Goal: Task Accomplishment & Management: Understand process/instructions

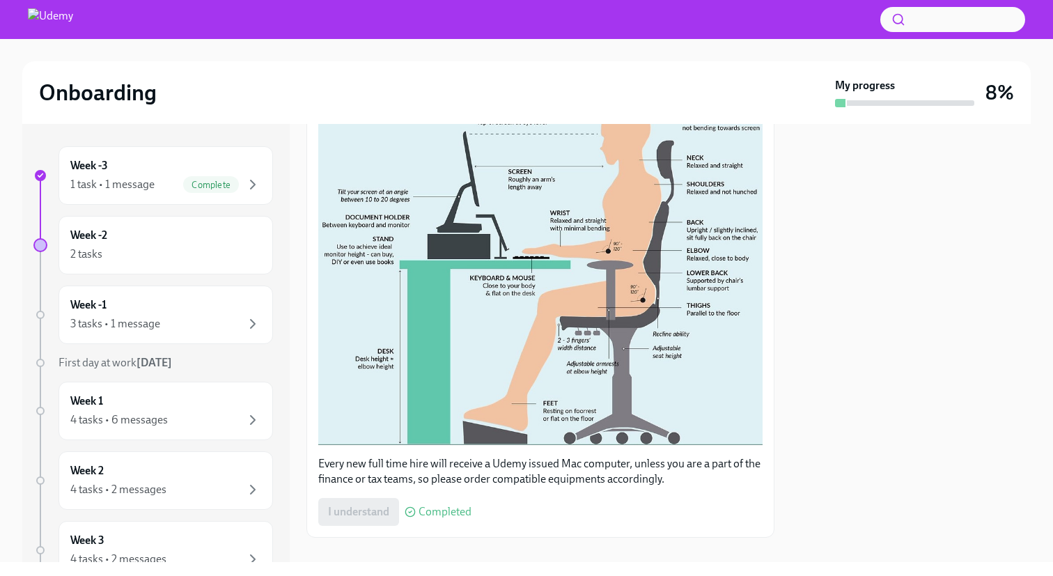
scroll to position [361, 0]
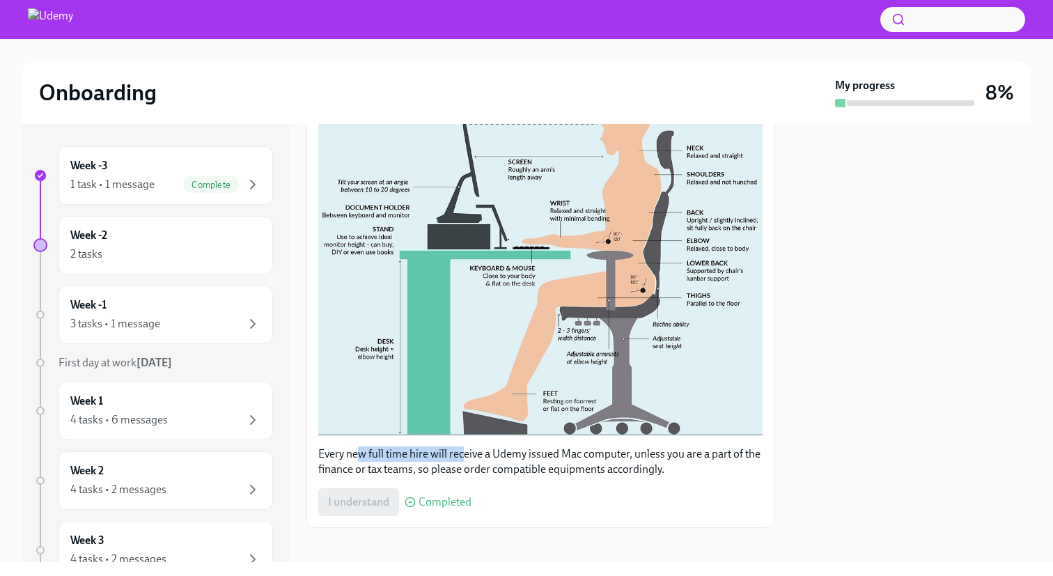
drag, startPoint x: 361, startPoint y: 442, endPoint x: 468, endPoint y: 445, distance: 107.3
click at [467, 446] on p "Every new full time hire will receive a Udemy issued Mac computer, unless you a…" at bounding box center [540, 461] width 444 height 31
click at [468, 446] on p "Every new full time hire will receive a Udemy issued Mac computer, unless you a…" at bounding box center [540, 461] width 444 height 31
click at [164, 246] on div "2 tasks" at bounding box center [165, 254] width 191 height 17
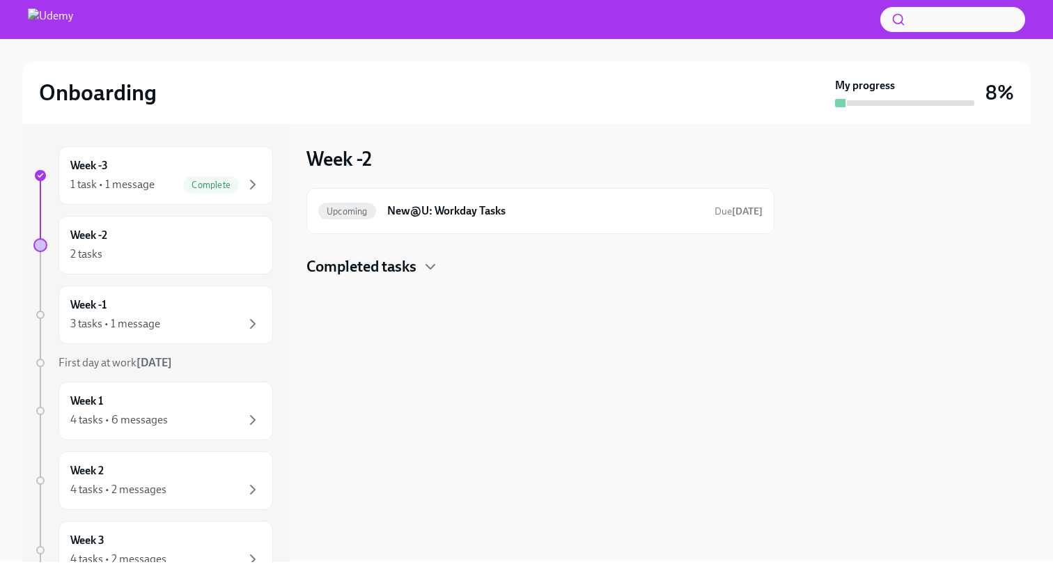
click at [411, 260] on h4 "Completed tasks" at bounding box center [361, 266] width 110 height 21
click at [465, 215] on h6 "New@U: Workday Tasks" at bounding box center [545, 210] width 316 height 15
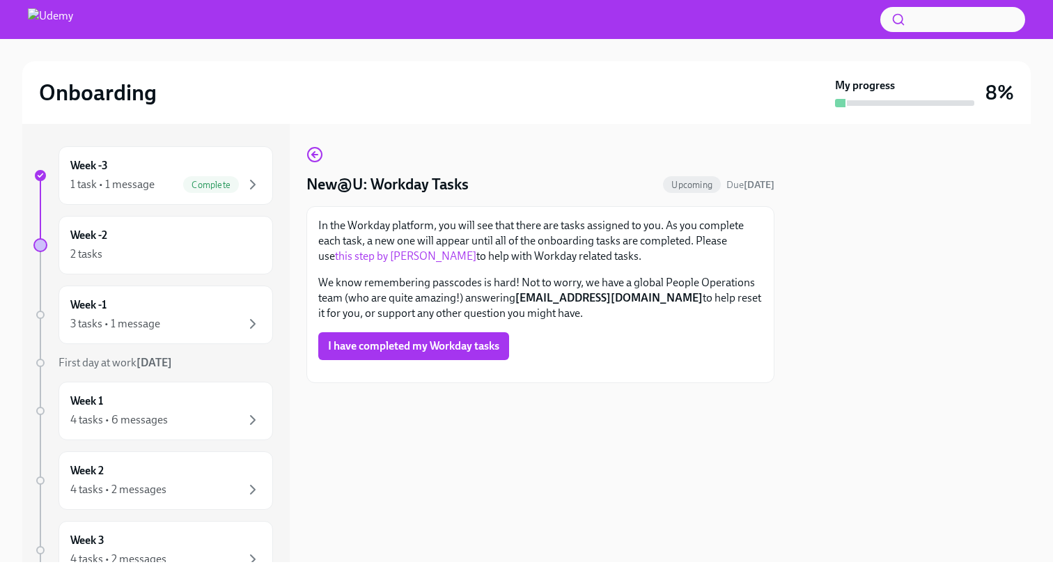
click at [479, 257] on p "In the Workday platform, you will see that there are tasks assigned to you. As …" at bounding box center [540, 241] width 444 height 46
drag, startPoint x: 482, startPoint y: 240, endPoint x: 632, endPoint y: 254, distance: 151.1
click at [632, 254] on p "In the Workday platform, you will see that there are tasks assigned to you. As …" at bounding box center [540, 241] width 444 height 46
click at [314, 161] on circle "button" at bounding box center [315, 155] width 14 height 14
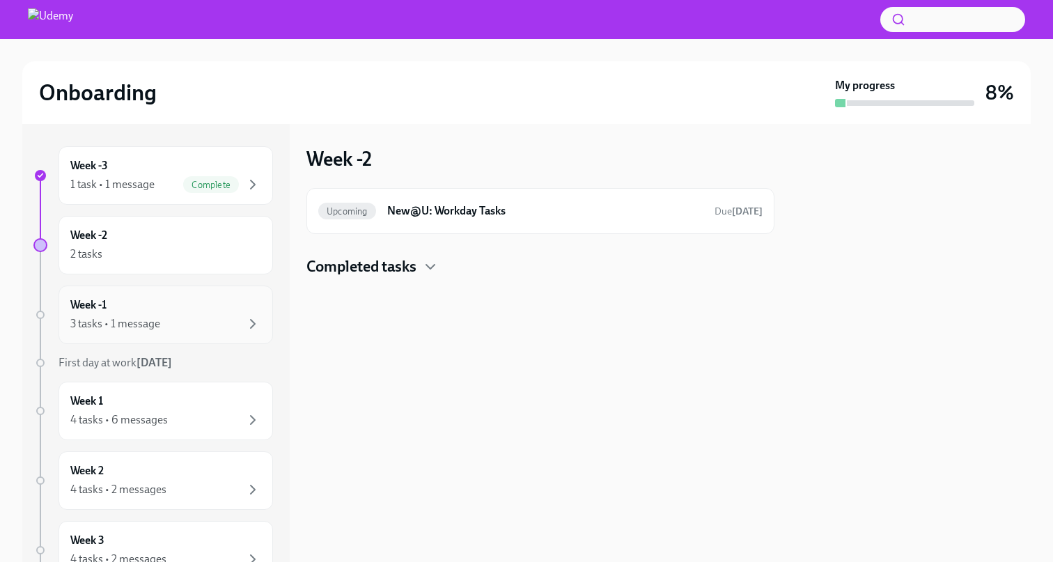
click at [178, 317] on div "3 tasks • 1 message" at bounding box center [165, 323] width 191 height 17
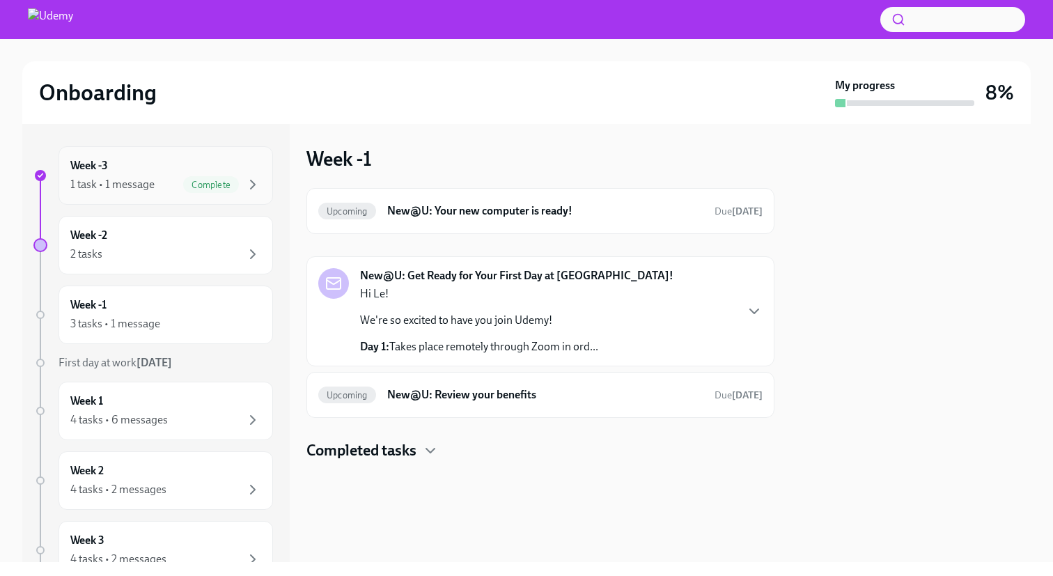
click at [249, 196] on div "Week -3 1 task • 1 message Complete" at bounding box center [165, 175] width 214 height 58
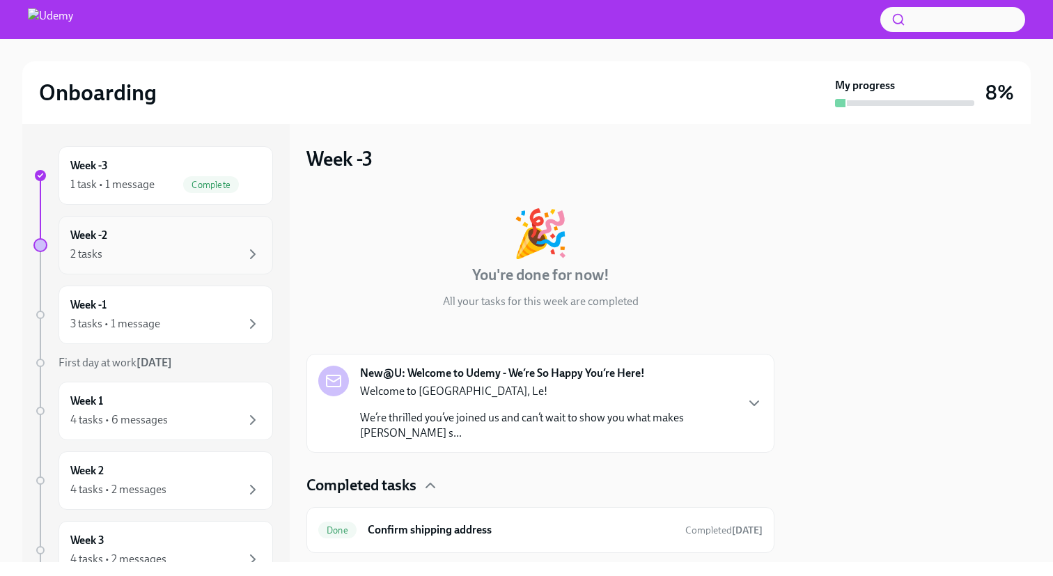
click at [205, 248] on div "2 tasks" at bounding box center [165, 254] width 191 height 17
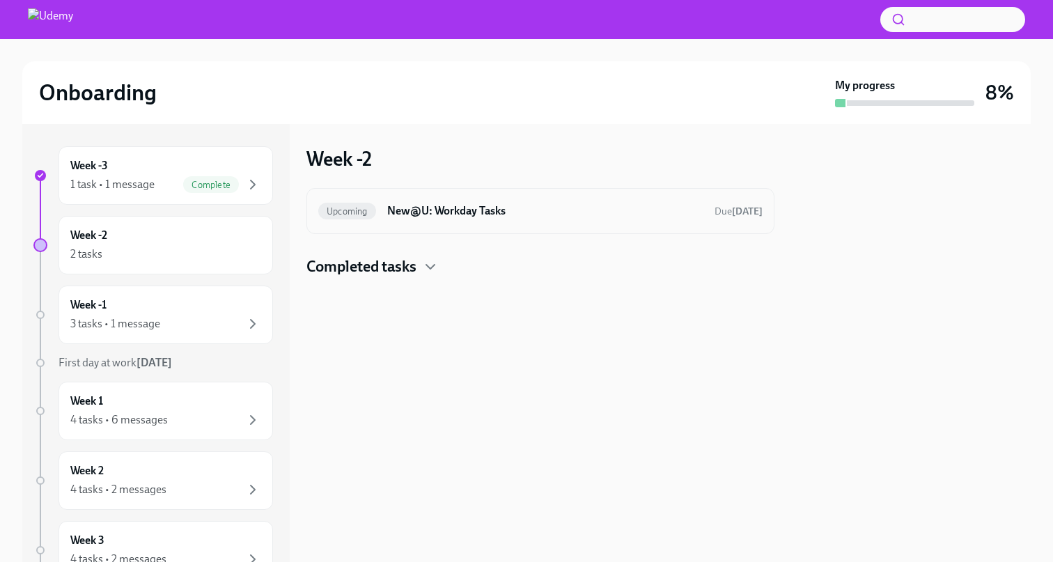
click at [569, 205] on h6 "New@U: Workday Tasks" at bounding box center [545, 210] width 316 height 15
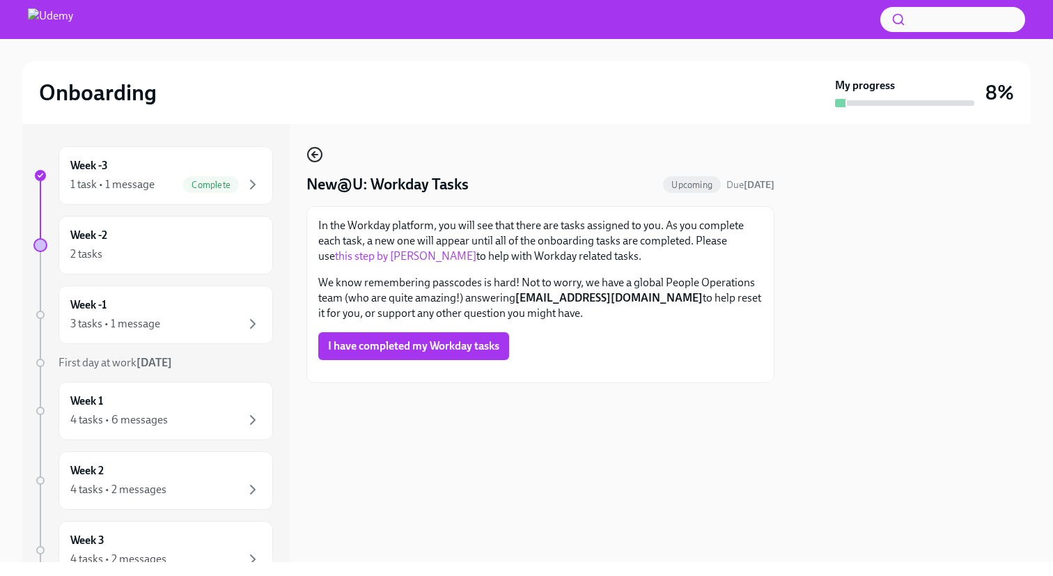
click at [314, 149] on icon "button" at bounding box center [314, 154] width 17 height 17
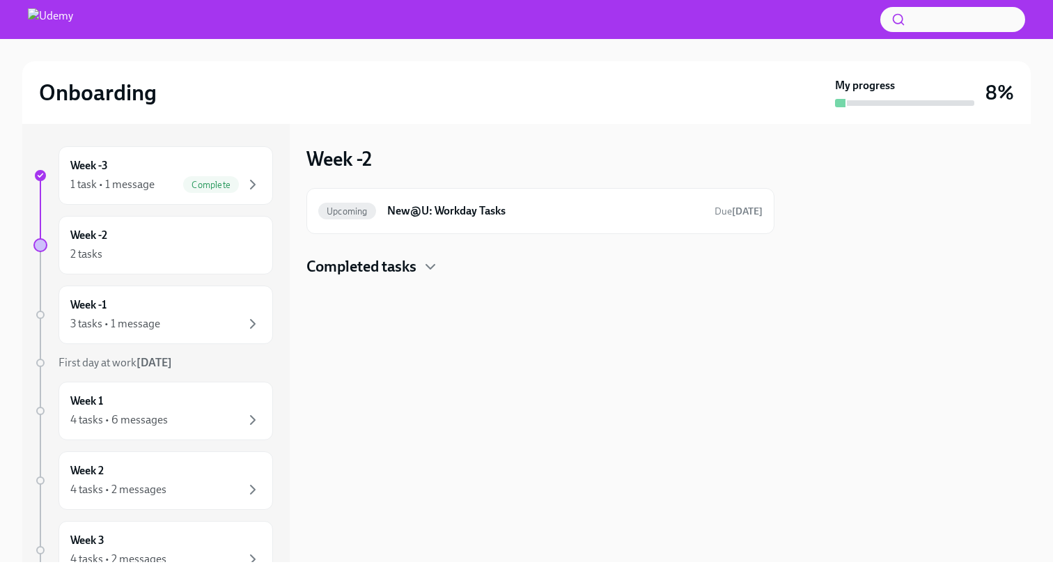
click at [400, 277] on div at bounding box center [540, 299] width 468 height 45
click at [403, 274] on h4 "Completed tasks" at bounding box center [361, 266] width 110 height 21
click at [471, 206] on h6 "New@U: Workday Tasks" at bounding box center [545, 210] width 316 height 15
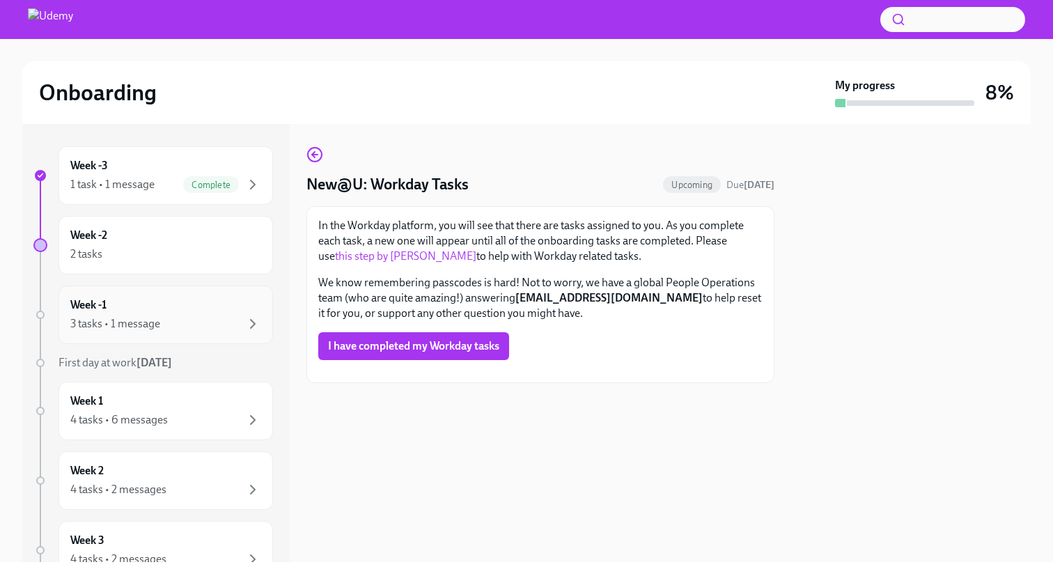
click at [157, 304] on div "Week -1 3 tasks • 1 message" at bounding box center [165, 314] width 191 height 35
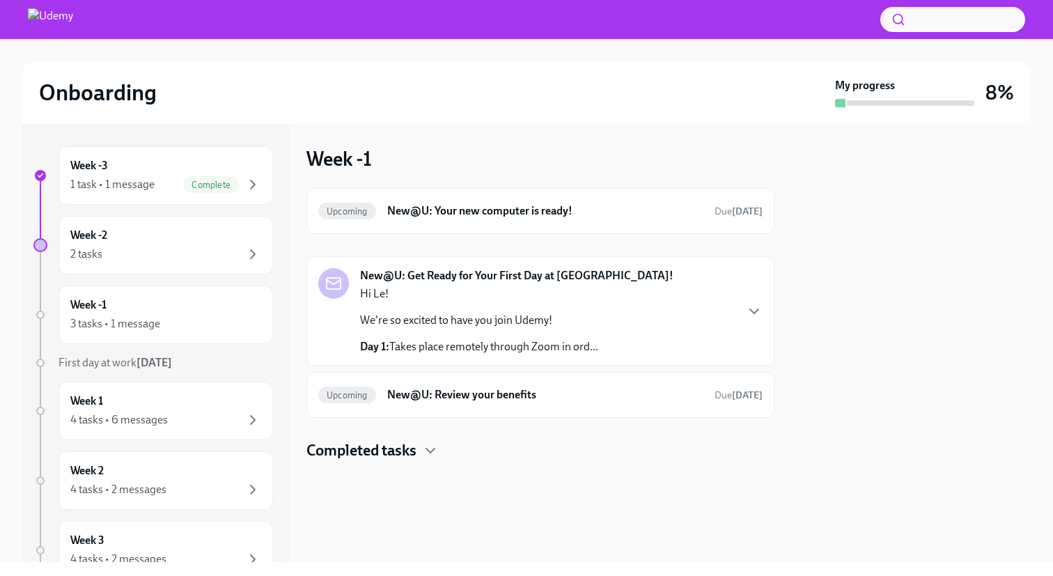
click at [760, 282] on div "New@U: Get Ready for Your First Day at [GEOGRAPHIC_DATA]! Hi Le! We're so excit…" at bounding box center [540, 311] width 444 height 86
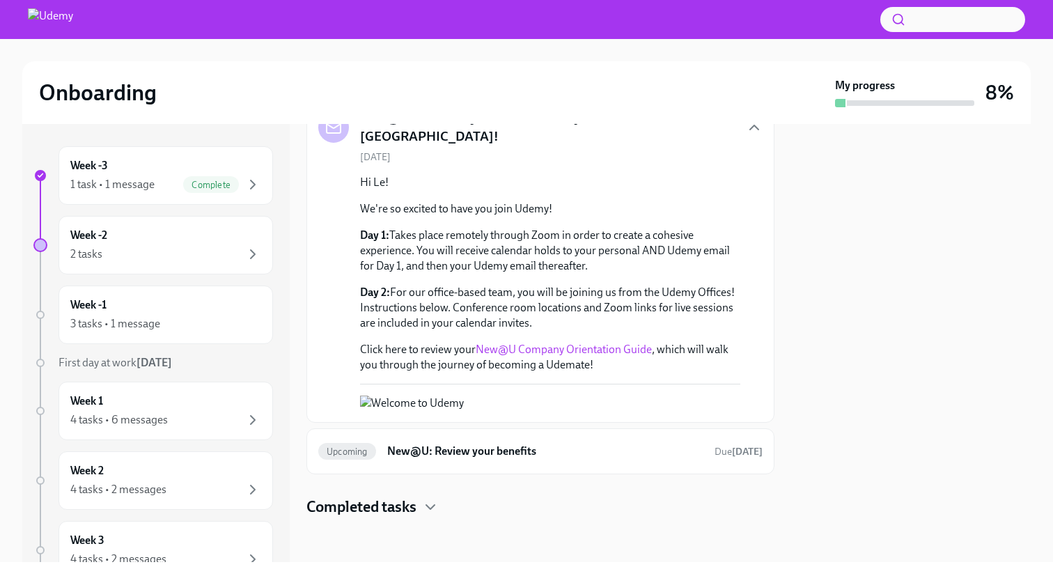
scroll to position [176, 0]
click at [575, 285] on p "Day 2: For our office-based team, you will be joining us from the Udemy Offices…" at bounding box center [550, 308] width 380 height 46
click at [212, 408] on div "Week 1 4 tasks • 6 messages" at bounding box center [165, 410] width 191 height 35
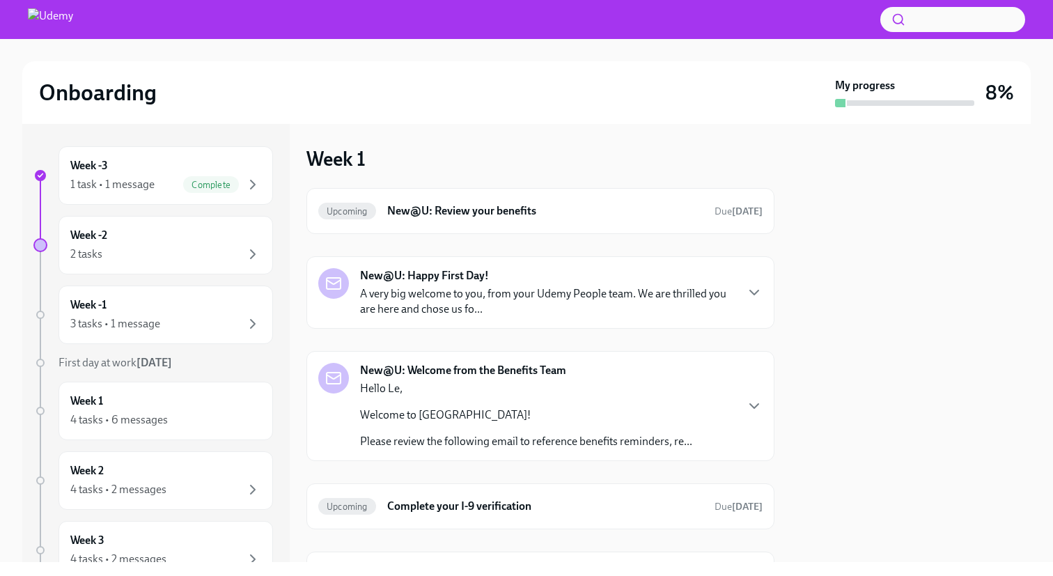
click at [535, 311] on p "A very big welcome to you, from your Udemy People team. We are thrilled you are…" at bounding box center [547, 301] width 375 height 31
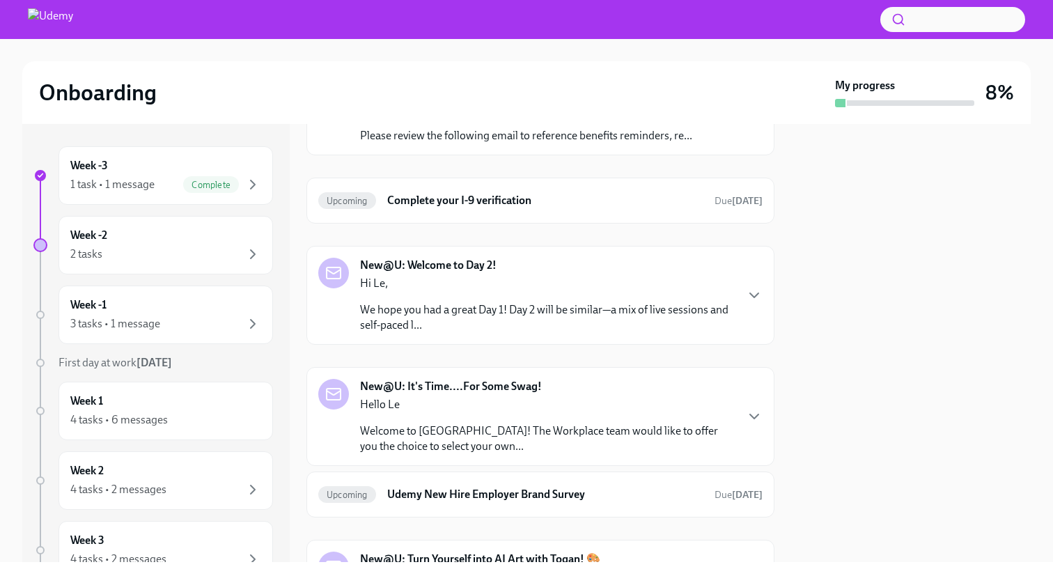
scroll to position [821, 0]
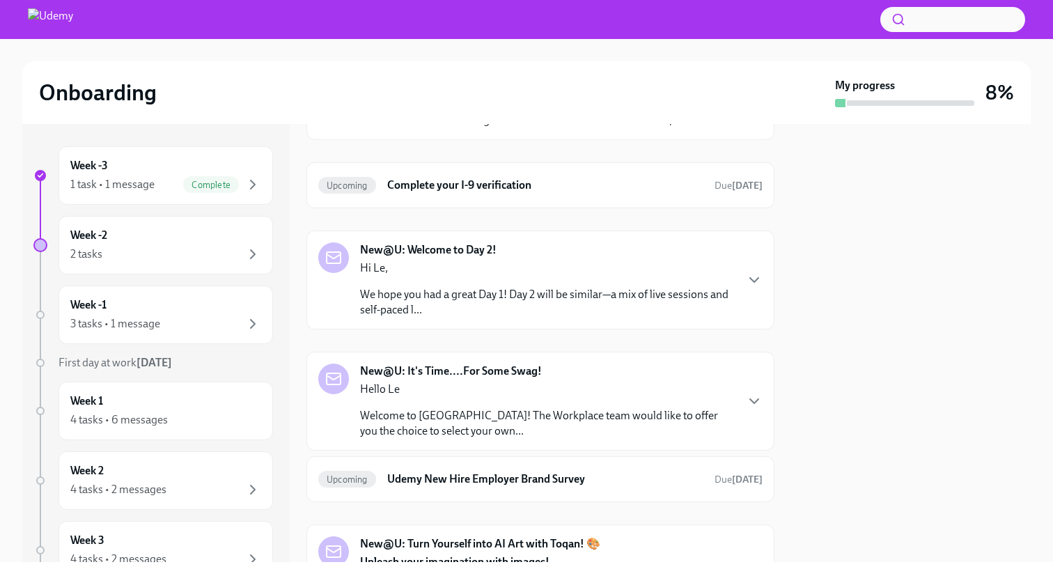
click at [746, 93] on icon "button" at bounding box center [754, 85] width 17 height 17
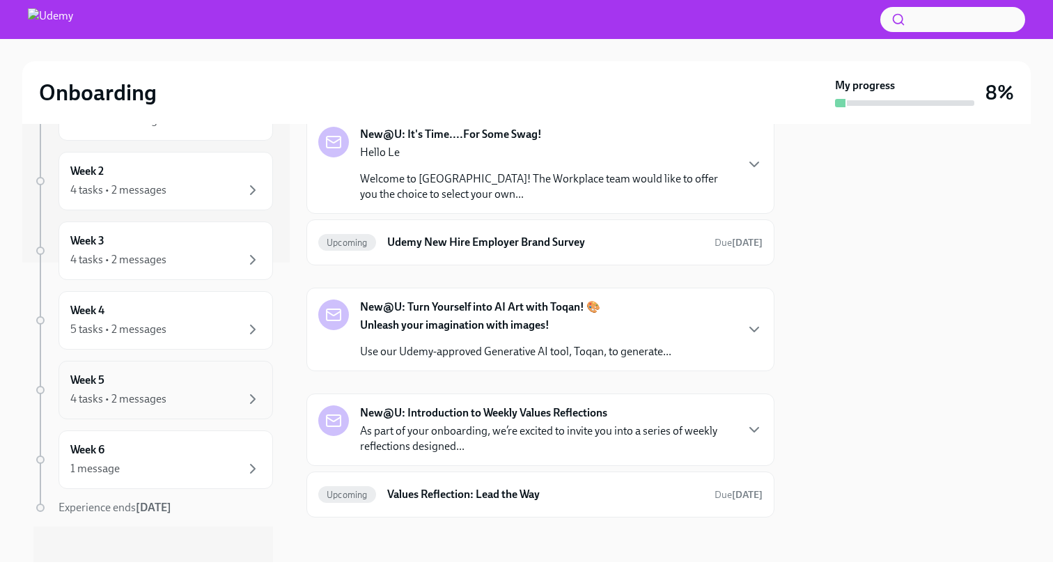
scroll to position [309, 0]
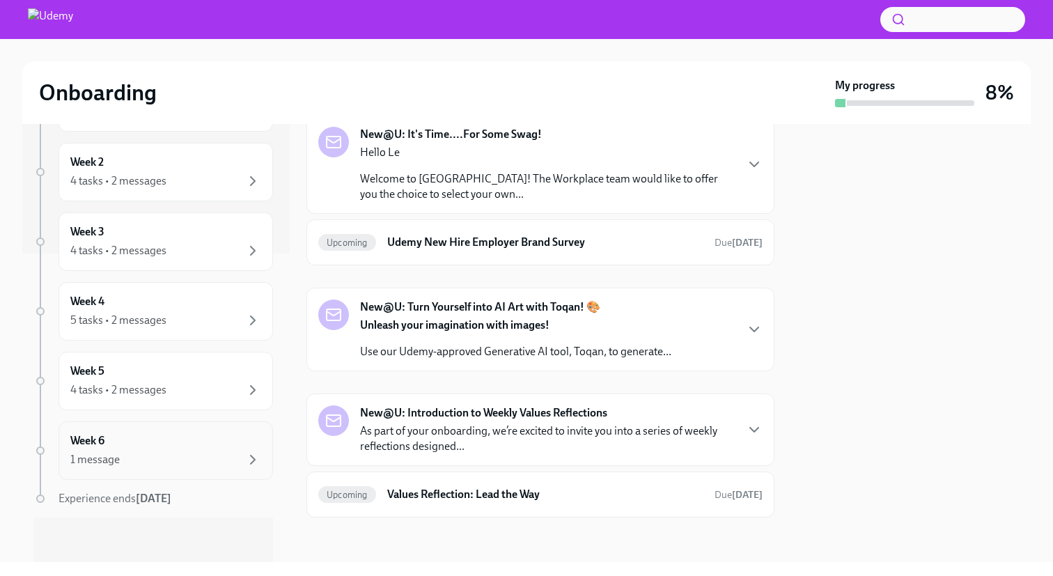
click at [187, 436] on div "Week 6 1 message" at bounding box center [165, 450] width 191 height 35
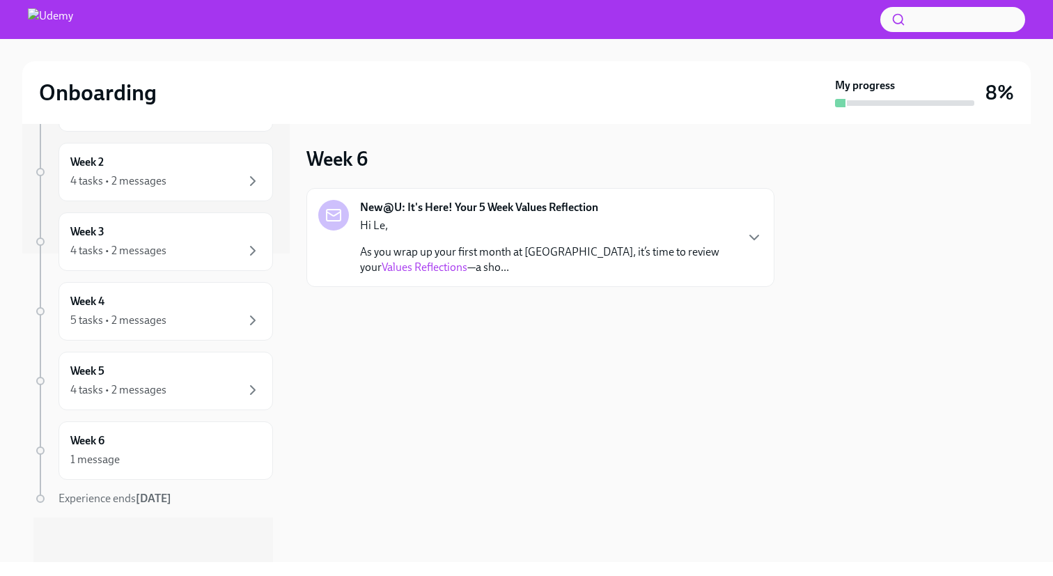
click at [768, 226] on div "New@U: It's Here! Your 5 Week Values Reflection Hi Le, As you wrap up your firs…" at bounding box center [540, 237] width 468 height 99
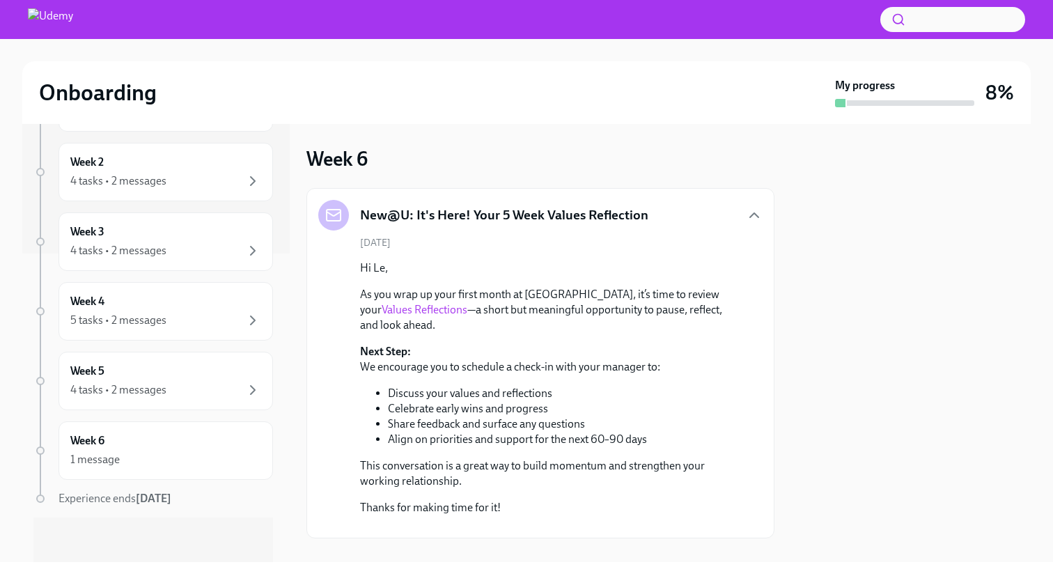
click at [748, 235] on div "New@U: It's Here! Your 5 Week Values Reflection [DATE] Hi Le, As you wrap up yo…" at bounding box center [540, 363] width 444 height 327
click at [195, 392] on div "4 tasks • 2 messages" at bounding box center [165, 390] width 191 height 17
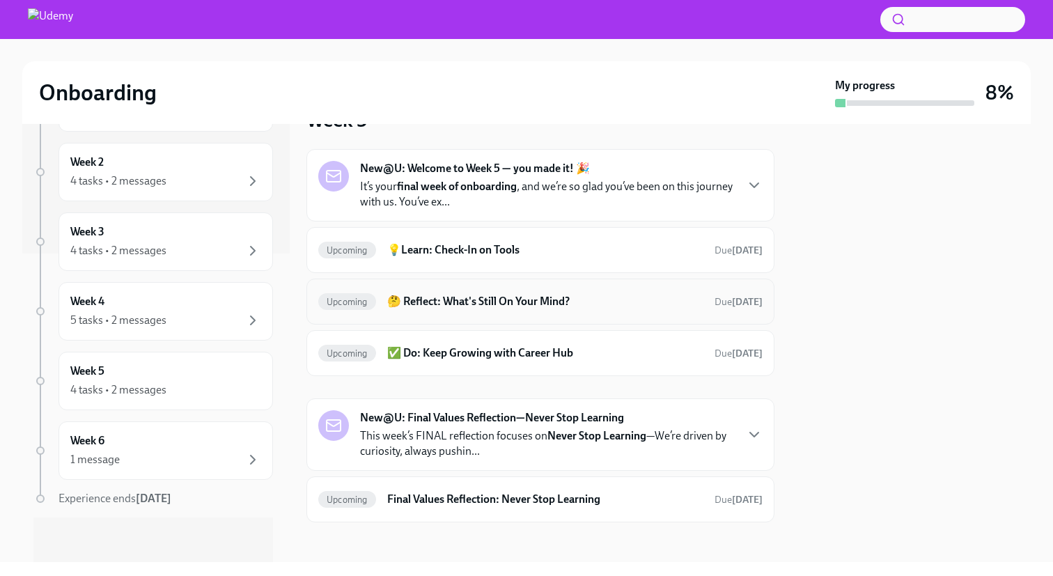
scroll to position [44, 0]
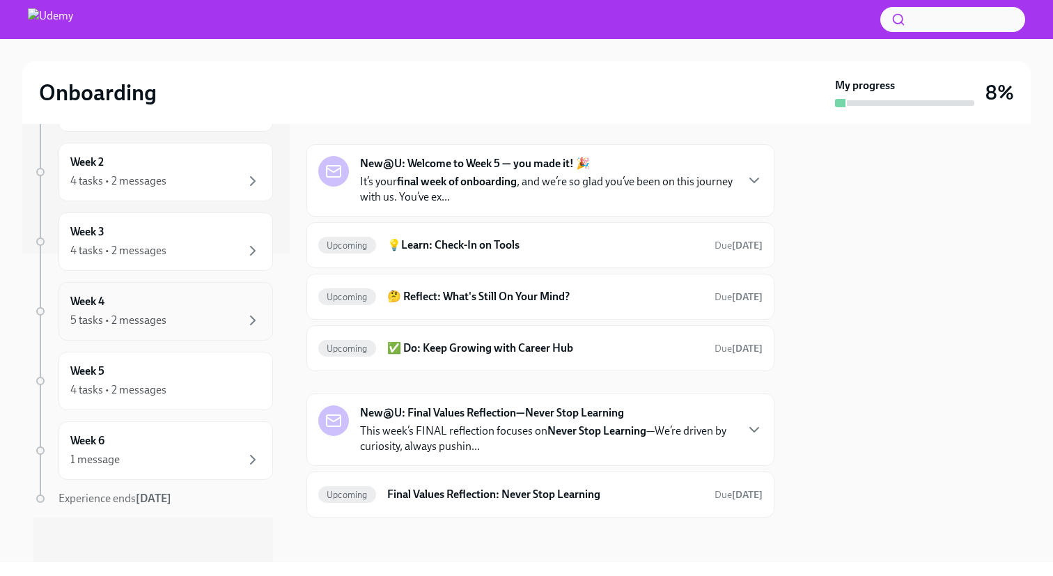
click at [132, 316] on div "5 tasks • 2 messages" at bounding box center [118, 320] width 96 height 15
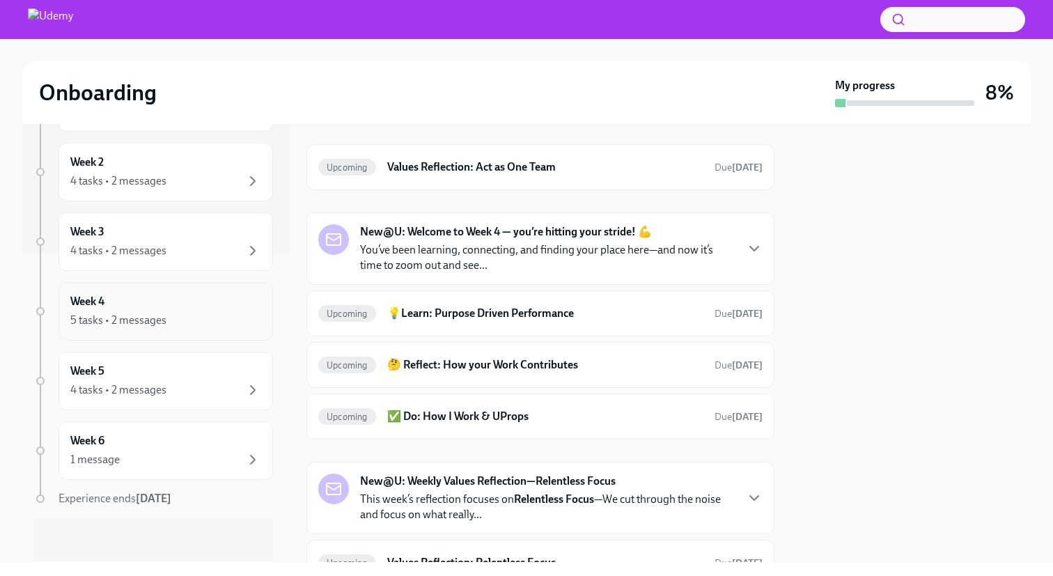
click at [203, 302] on div "Week 4 5 tasks • 2 messages" at bounding box center [165, 311] width 191 height 35
click at [217, 231] on div "Week 3 4 tasks • 2 messages" at bounding box center [165, 241] width 191 height 35
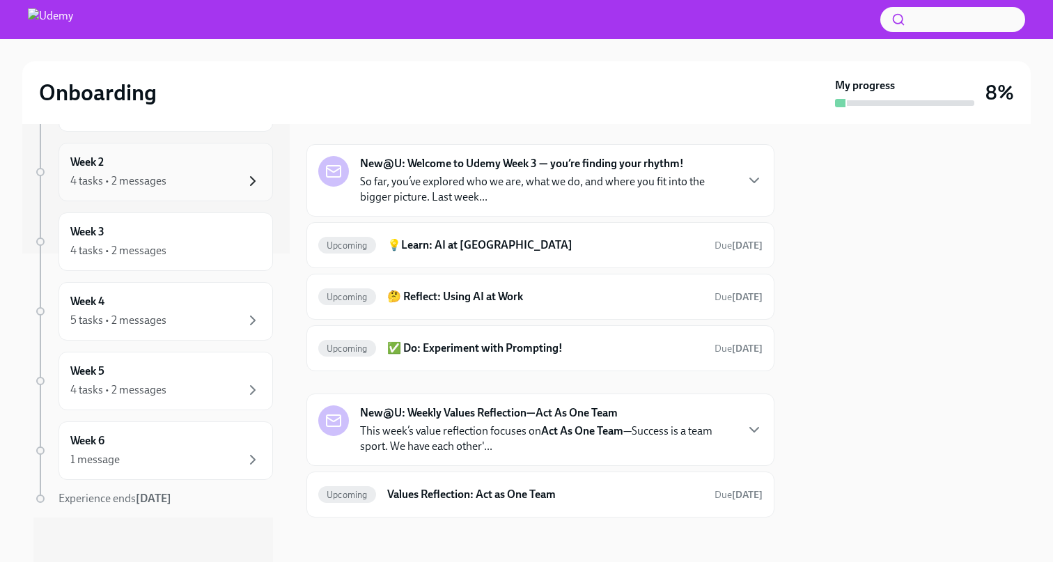
click at [244, 175] on icon "button" at bounding box center [252, 181] width 17 height 17
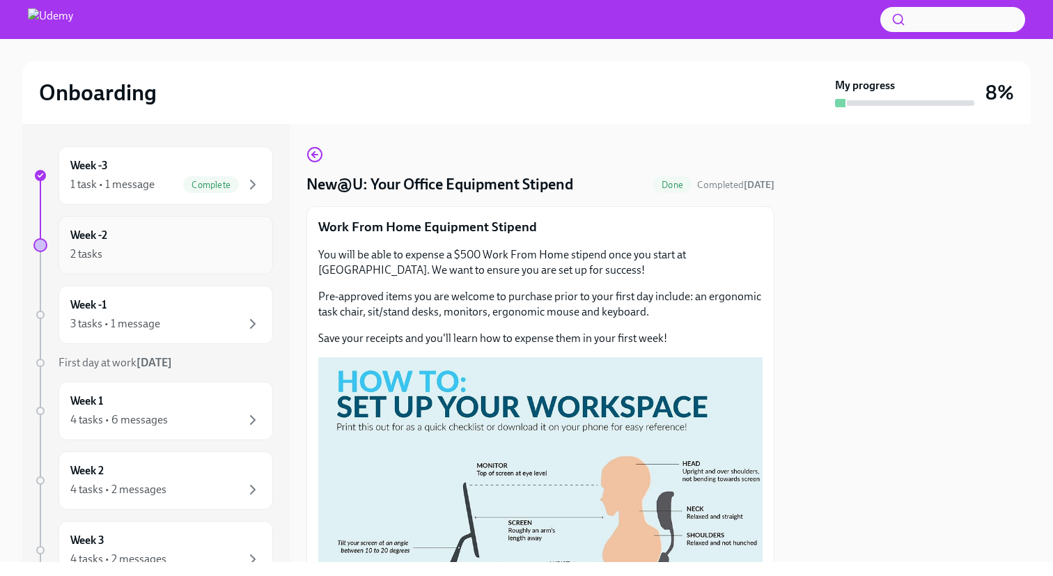
click at [161, 218] on div "Week -2 2 tasks" at bounding box center [165, 245] width 214 height 58
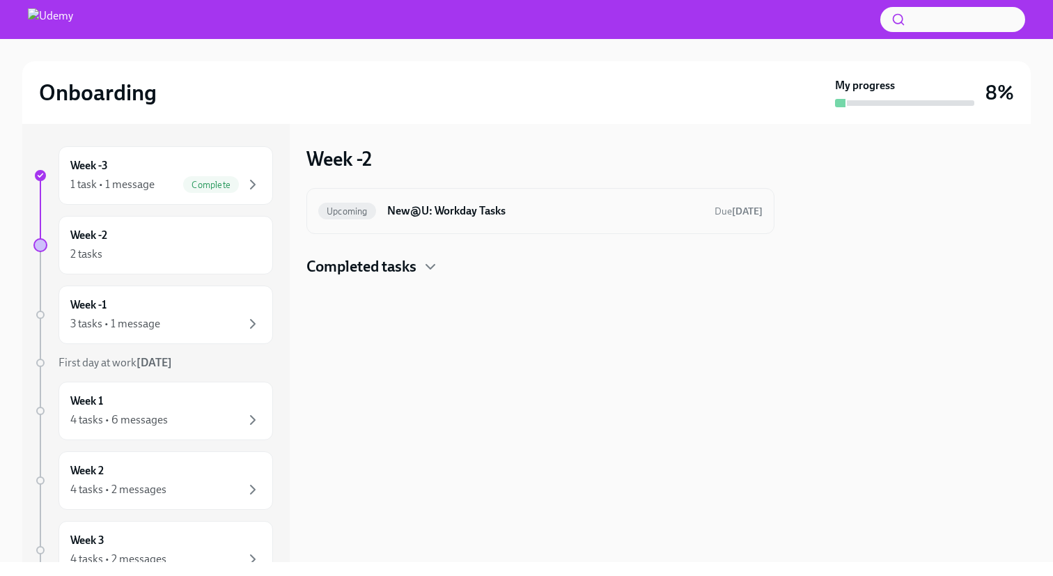
click at [416, 212] on h6 "New@U: Workday Tasks" at bounding box center [545, 210] width 316 height 15
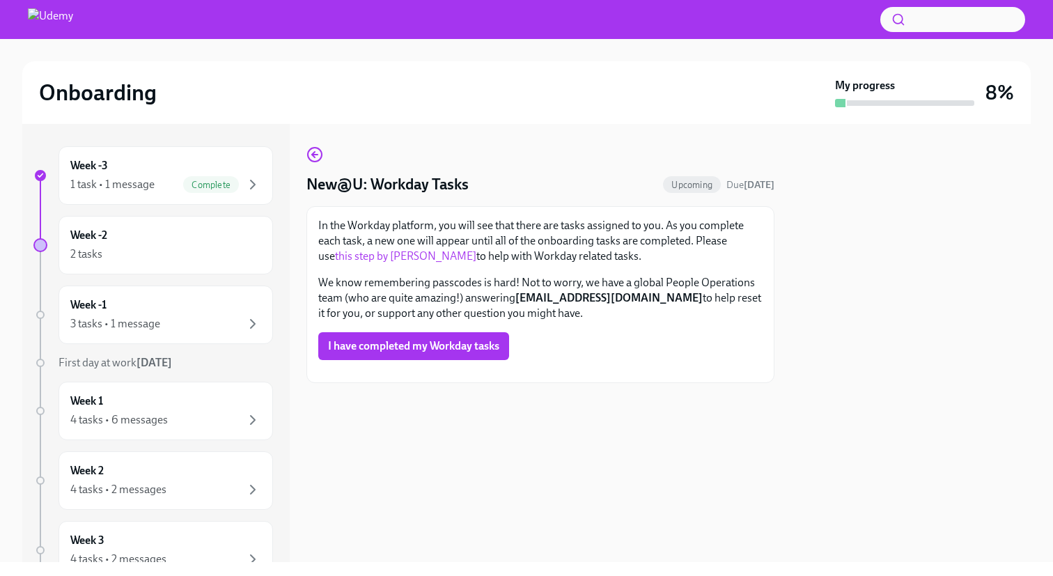
click at [389, 252] on link "this step by [PERSON_NAME]" at bounding box center [405, 255] width 141 height 13
click at [73, 17] on img at bounding box center [50, 19] width 45 height 22
